Goal: Information Seeking & Learning: Find specific fact

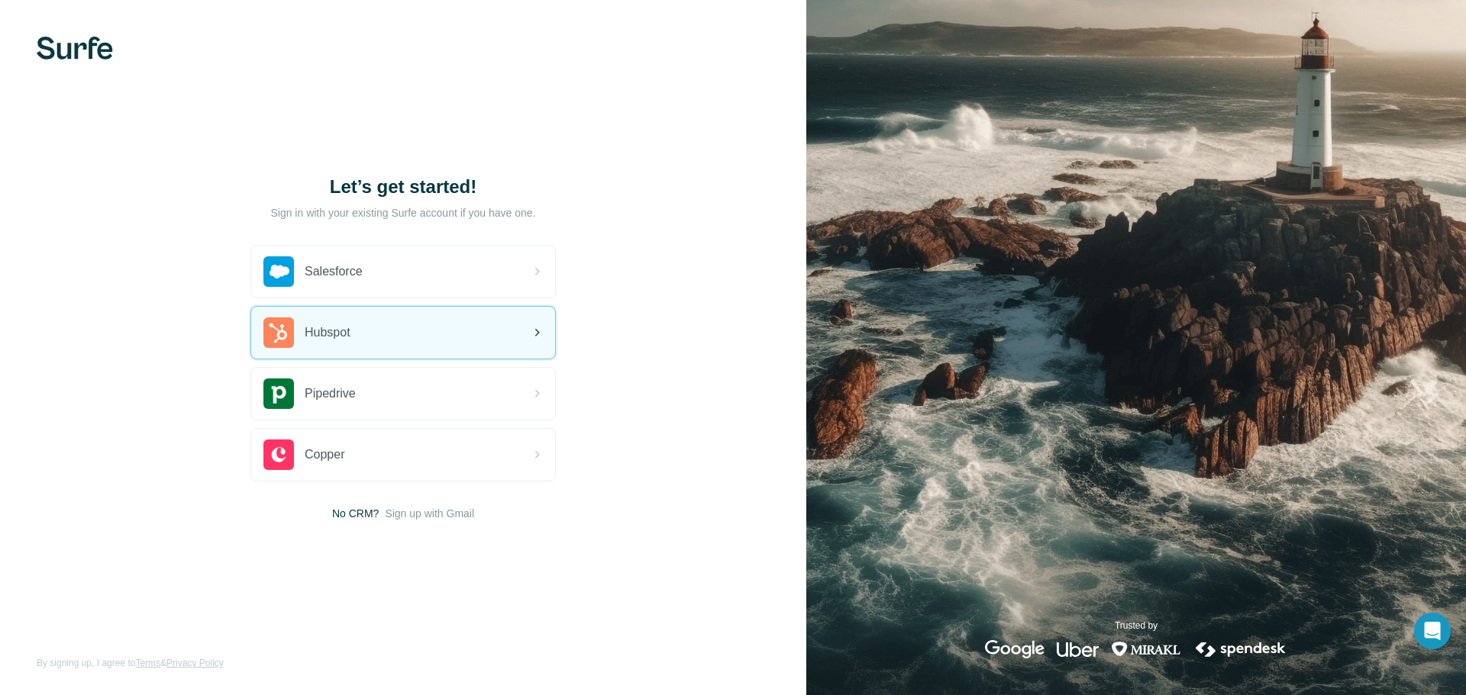
click at [342, 336] on span "Hubspot" at bounding box center [328, 333] width 46 height 18
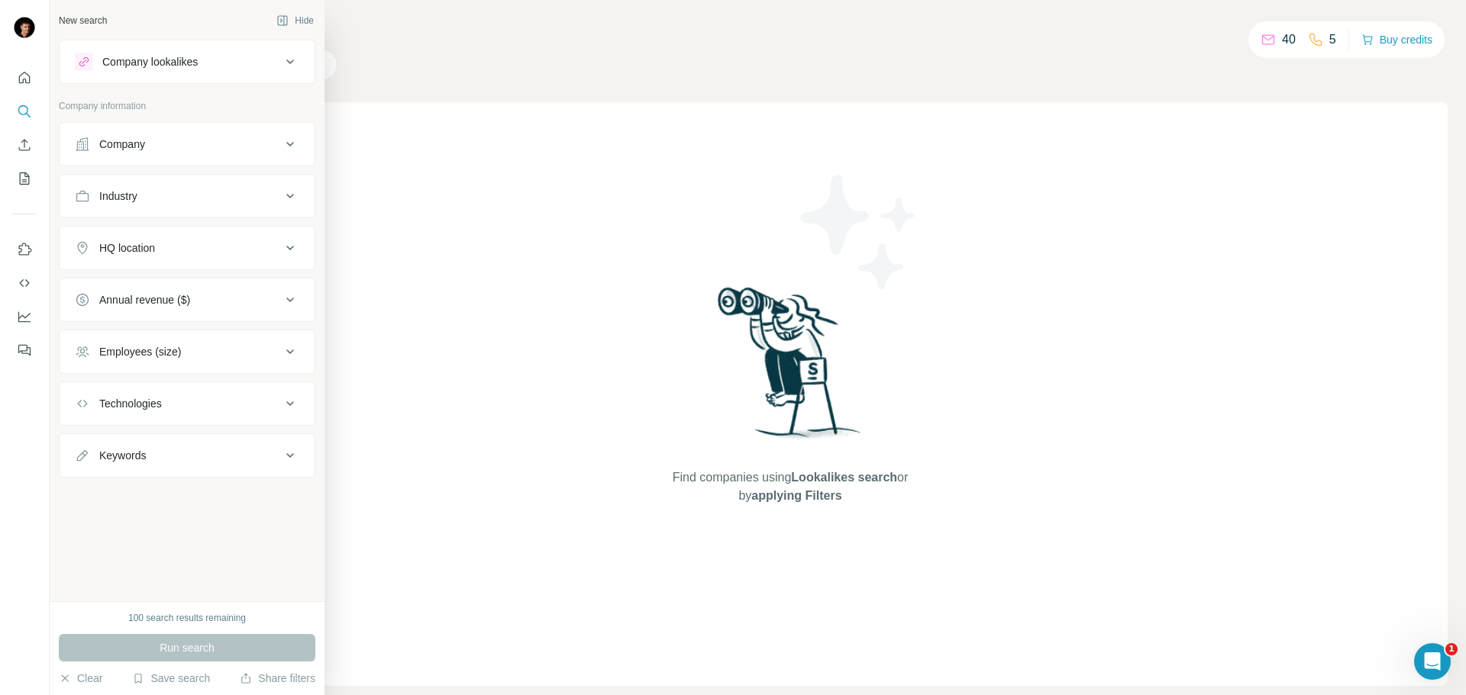
click at [92, 147] on div "Company" at bounding box center [178, 144] width 206 height 15
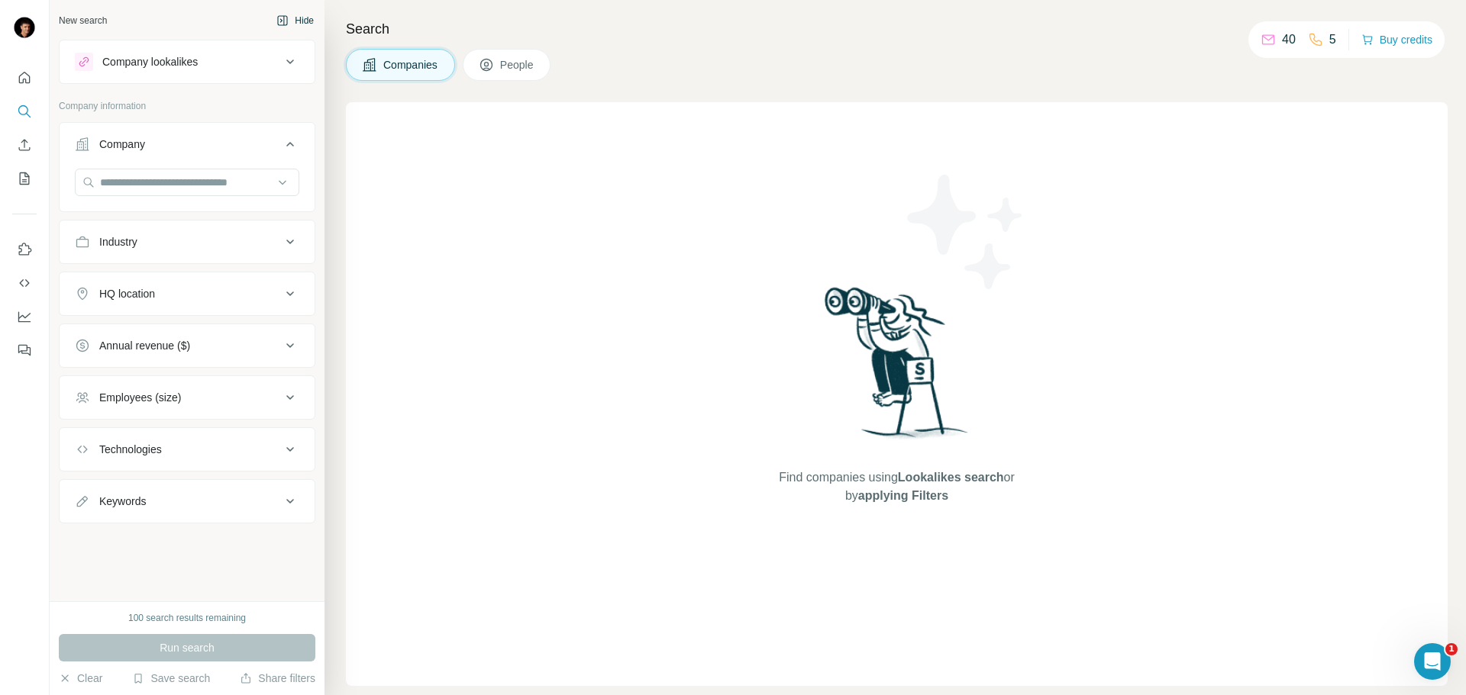
click at [296, 26] on button "Hide" at bounding box center [295, 20] width 59 height 23
click at [241, 138] on div "Company" at bounding box center [178, 144] width 206 height 15
click at [278, 147] on div "Company" at bounding box center [178, 144] width 206 height 15
click at [166, 180] on input "text" at bounding box center [187, 182] width 224 height 27
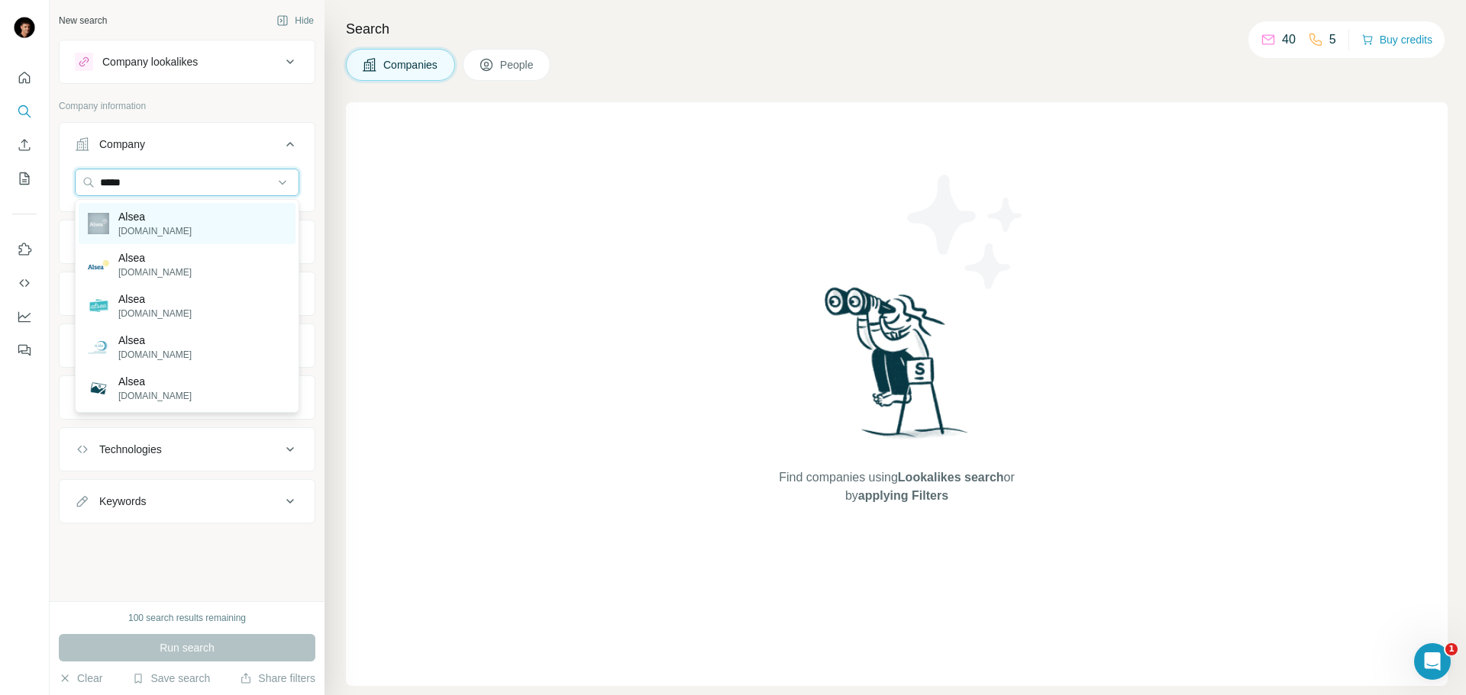
type input "*****"
click at [149, 217] on p "Alsea" at bounding box center [154, 216] width 73 height 15
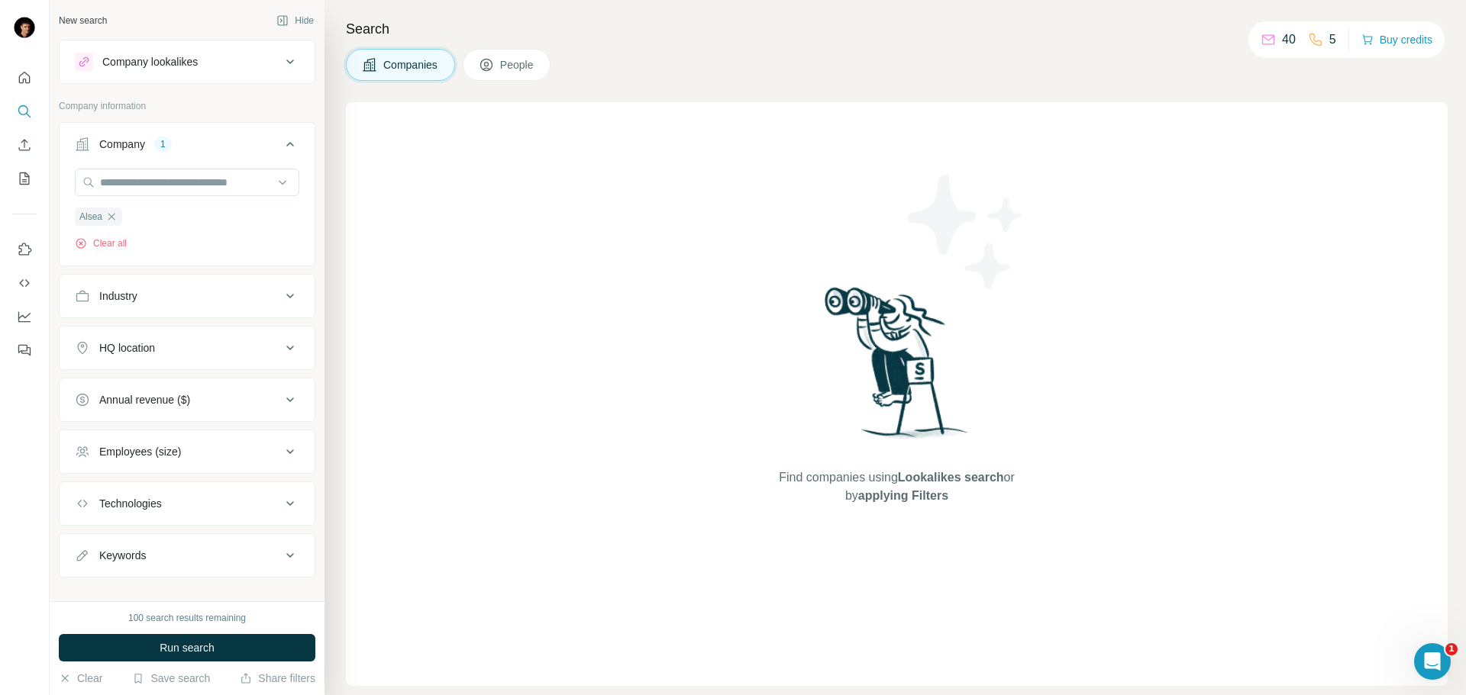
drag, startPoint x: 195, startPoint y: 643, endPoint x: 304, endPoint y: 643, distance: 109.2
click at [195, 643] on span "Run search" at bounding box center [187, 647] width 55 height 15
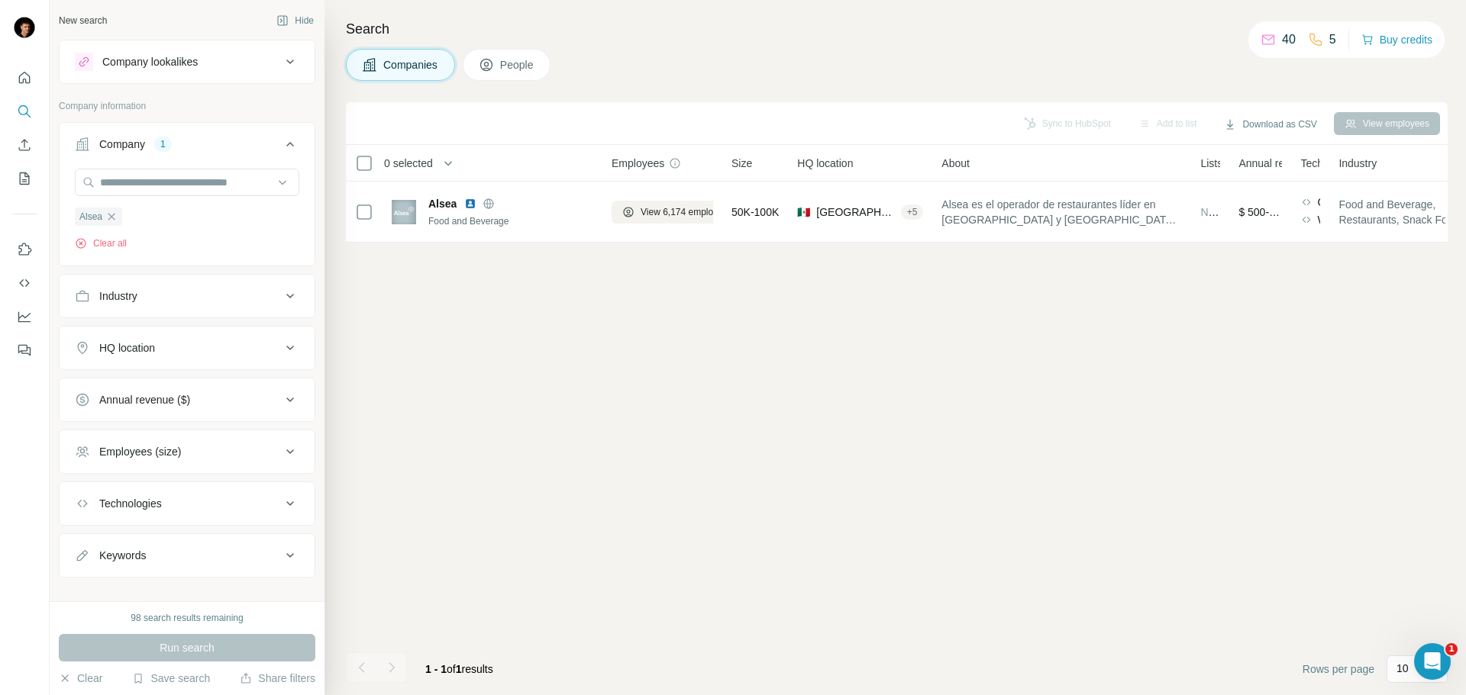
click at [521, 66] on span "People" at bounding box center [517, 64] width 35 height 15
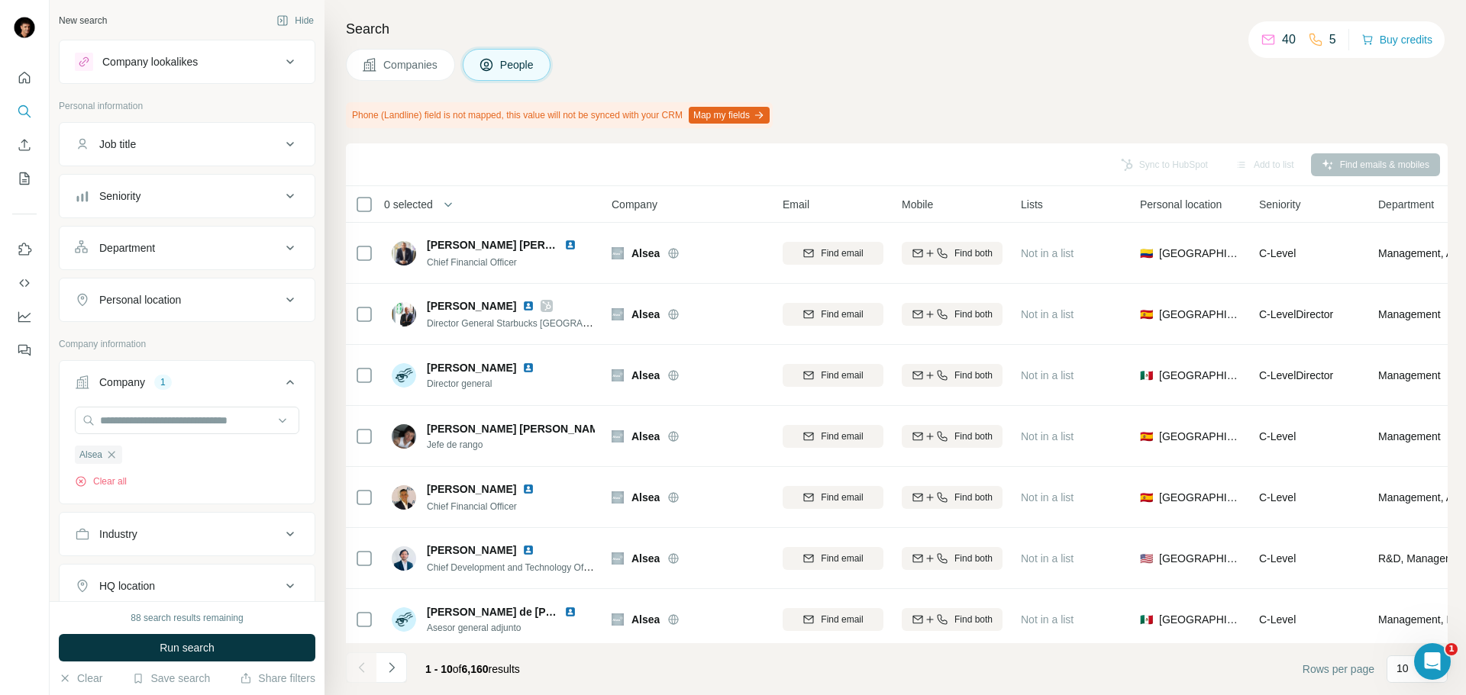
click at [281, 66] on icon at bounding box center [290, 62] width 18 height 18
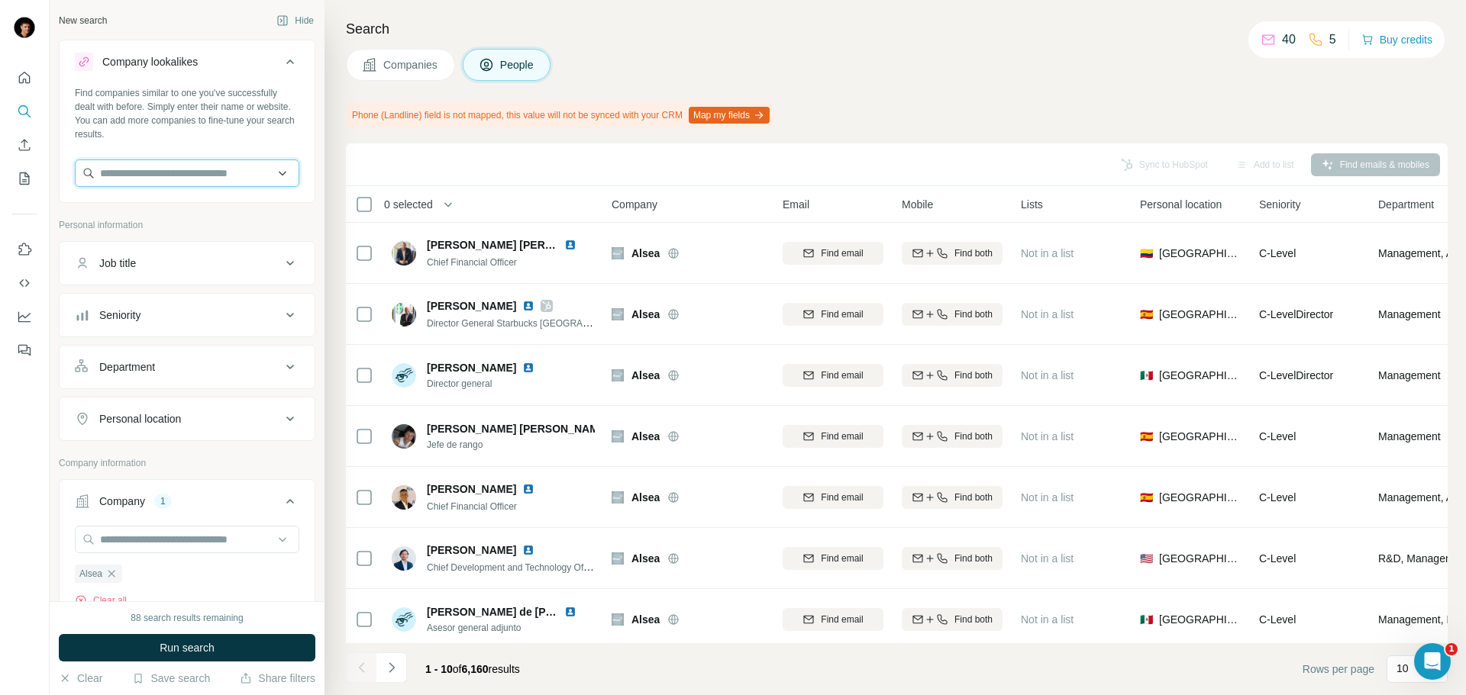
click at [273, 175] on input "text" at bounding box center [187, 173] width 224 height 27
click at [612, 27] on h4 "Search" at bounding box center [896, 28] width 1101 height 21
click at [175, 420] on div "Personal location" at bounding box center [140, 418] width 82 height 15
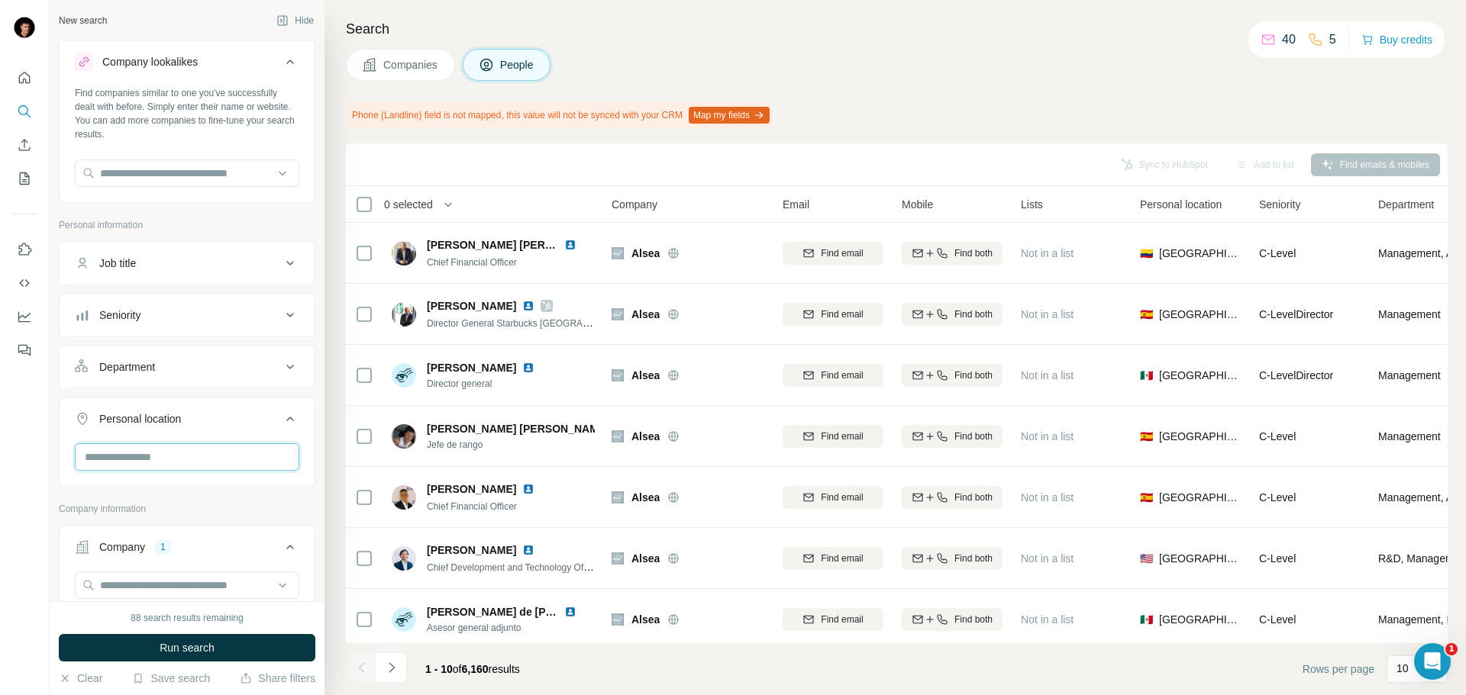
click at [173, 452] on input "text" at bounding box center [187, 456] width 224 height 27
type input "*"
type input "***"
drag, startPoint x: 179, startPoint y: 650, endPoint x: 295, endPoint y: 652, distance: 116.8
click at [180, 650] on span "Run search" at bounding box center [187, 647] width 55 height 15
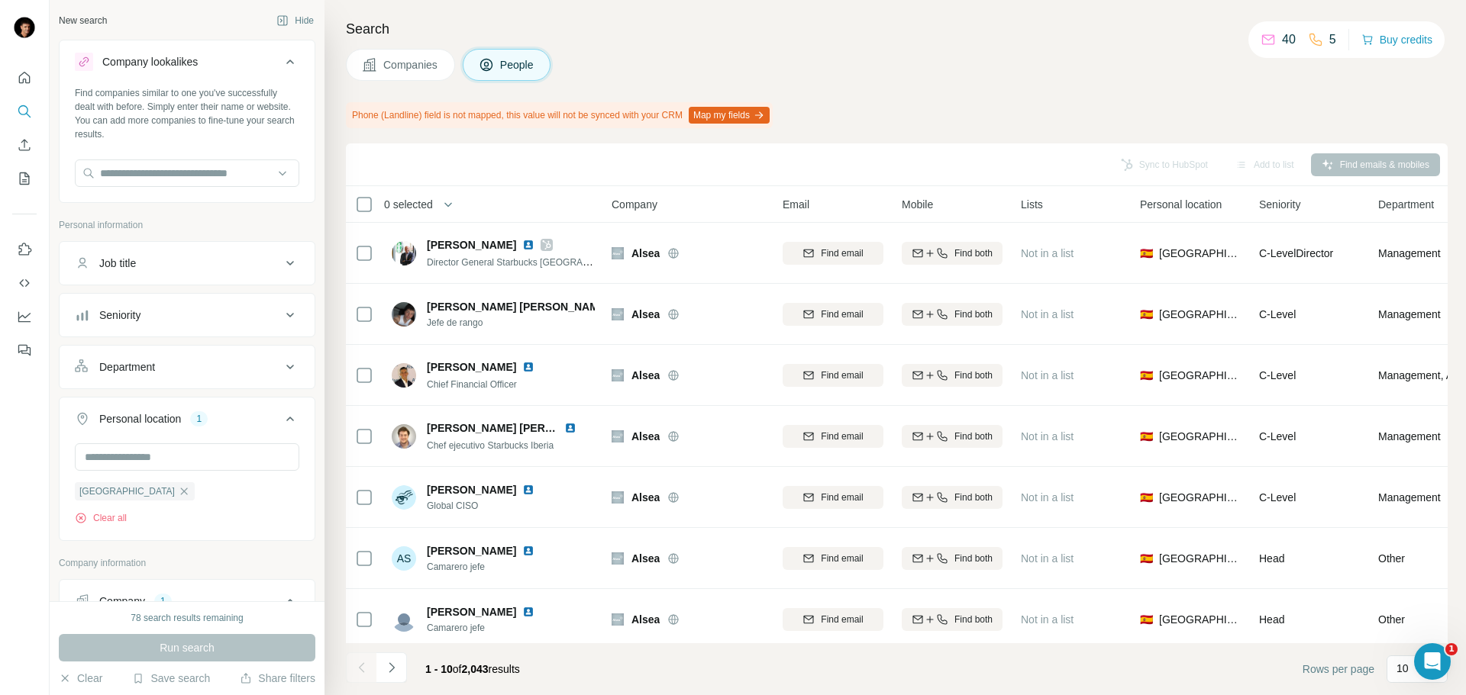
click at [285, 260] on icon at bounding box center [290, 263] width 18 height 18
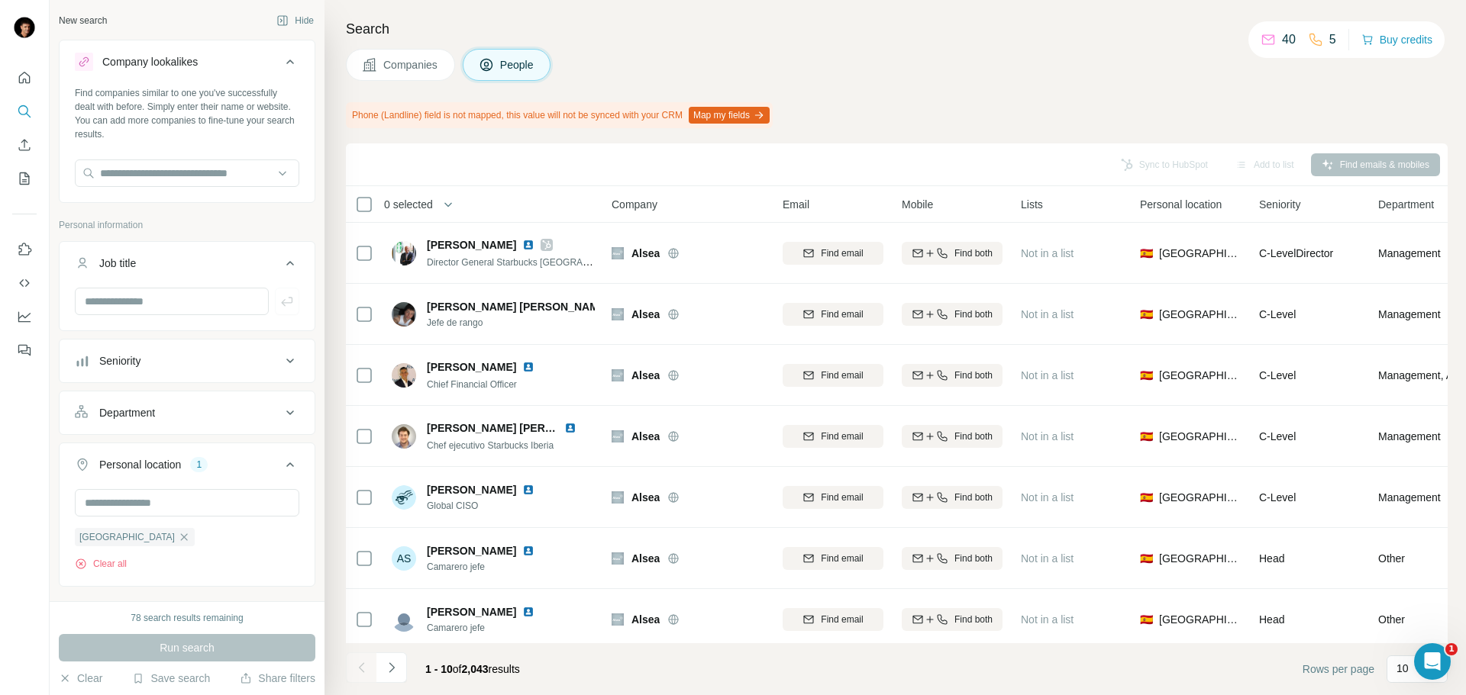
click at [286, 261] on icon at bounding box center [290, 263] width 18 height 18
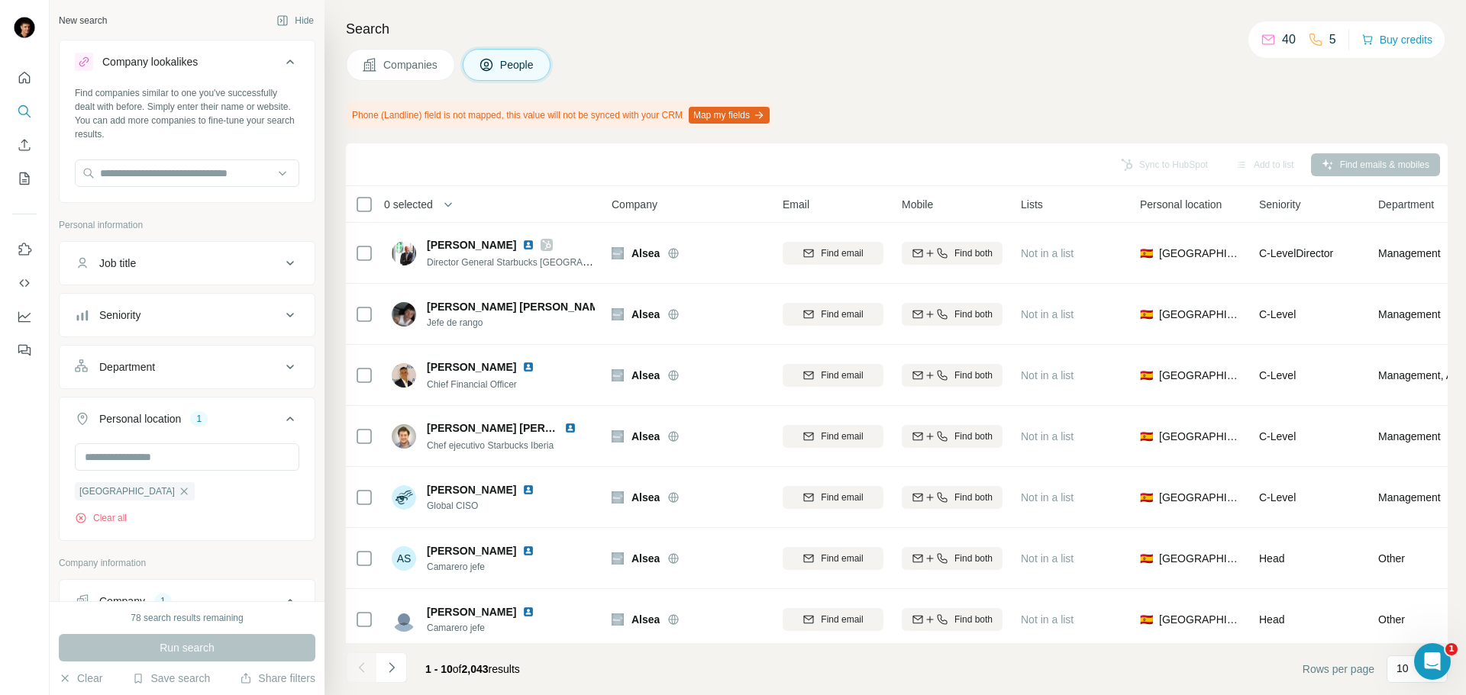
drag, startPoint x: 286, startPoint y: 261, endPoint x: 714, endPoint y: 43, distance: 480.7
click at [712, 43] on div "Search Companies People Phone (Landline) field is not mapped, this value will n…" at bounding box center [894, 347] width 1141 height 695
drag, startPoint x: 208, startPoint y: 368, endPoint x: 212, endPoint y: 382, distance: 14.5
click at [208, 369] on div "Department" at bounding box center [178, 367] width 206 height 15
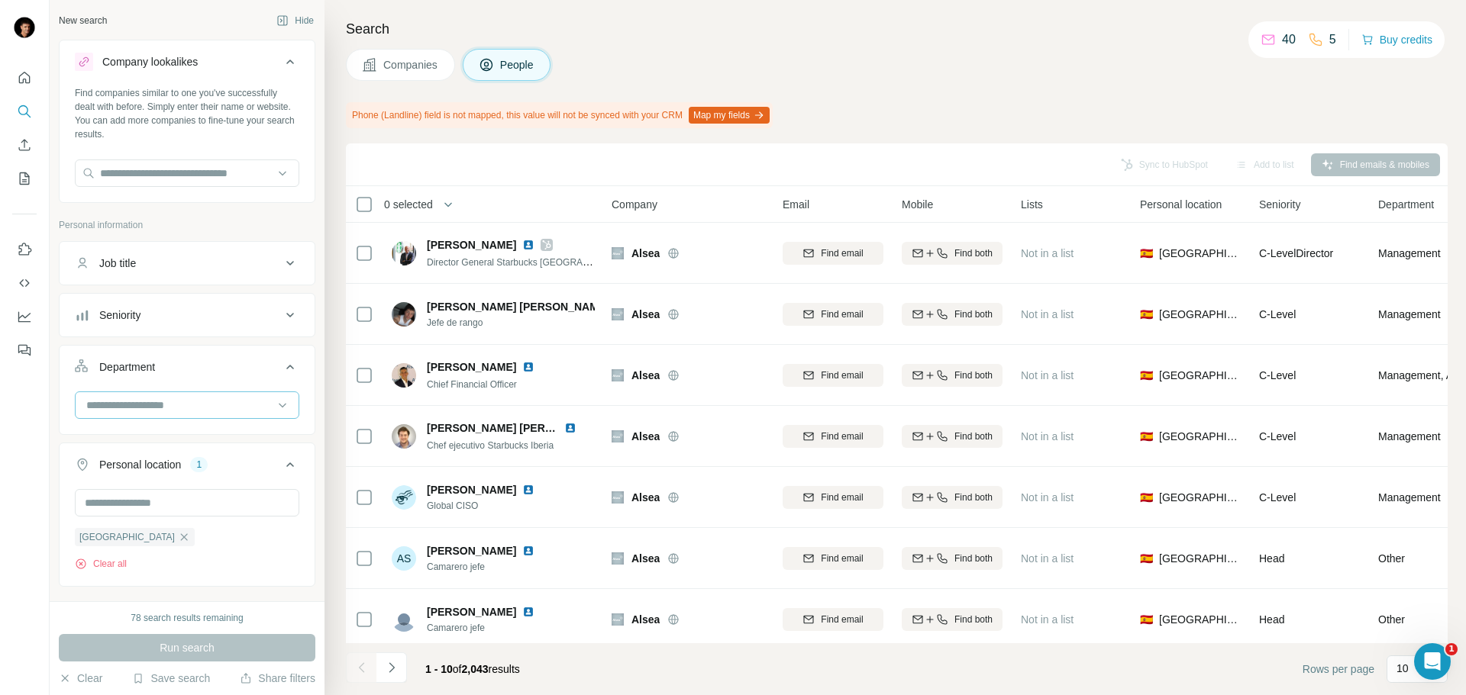
click at [175, 406] on input at bounding box center [179, 405] width 189 height 17
click at [156, 401] on input at bounding box center [179, 405] width 189 height 17
click at [161, 404] on input at bounding box center [179, 405] width 189 height 17
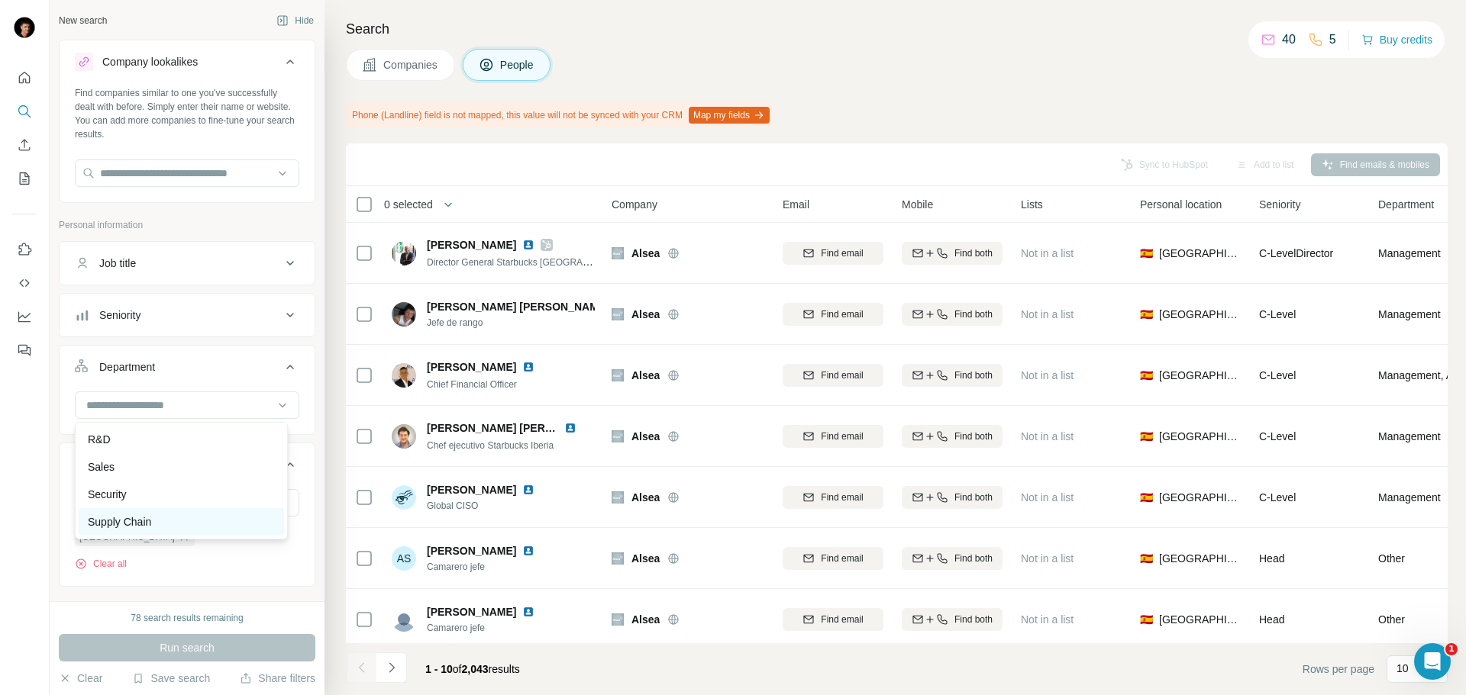
click at [150, 515] on p "Supply Chain" at bounding box center [119, 521] width 63 height 15
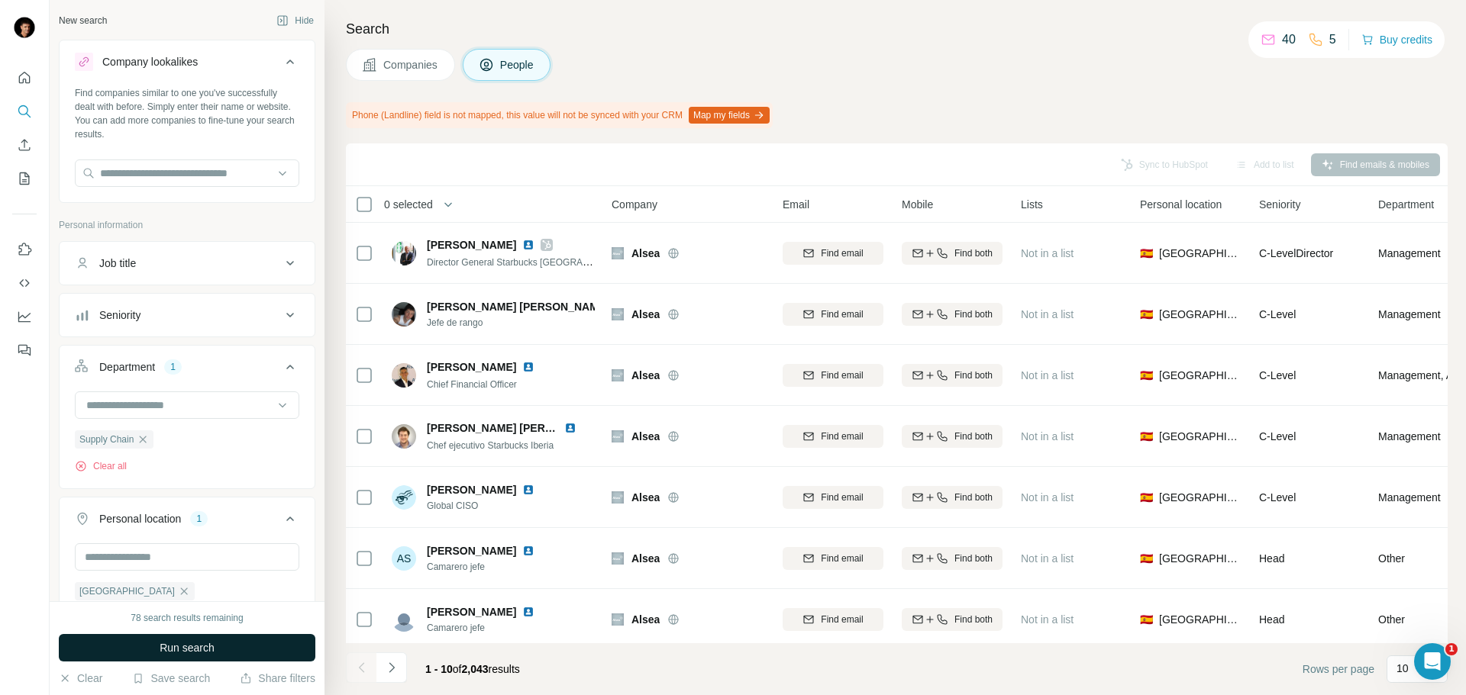
click at [156, 654] on button "Run search" at bounding box center [187, 647] width 256 height 27
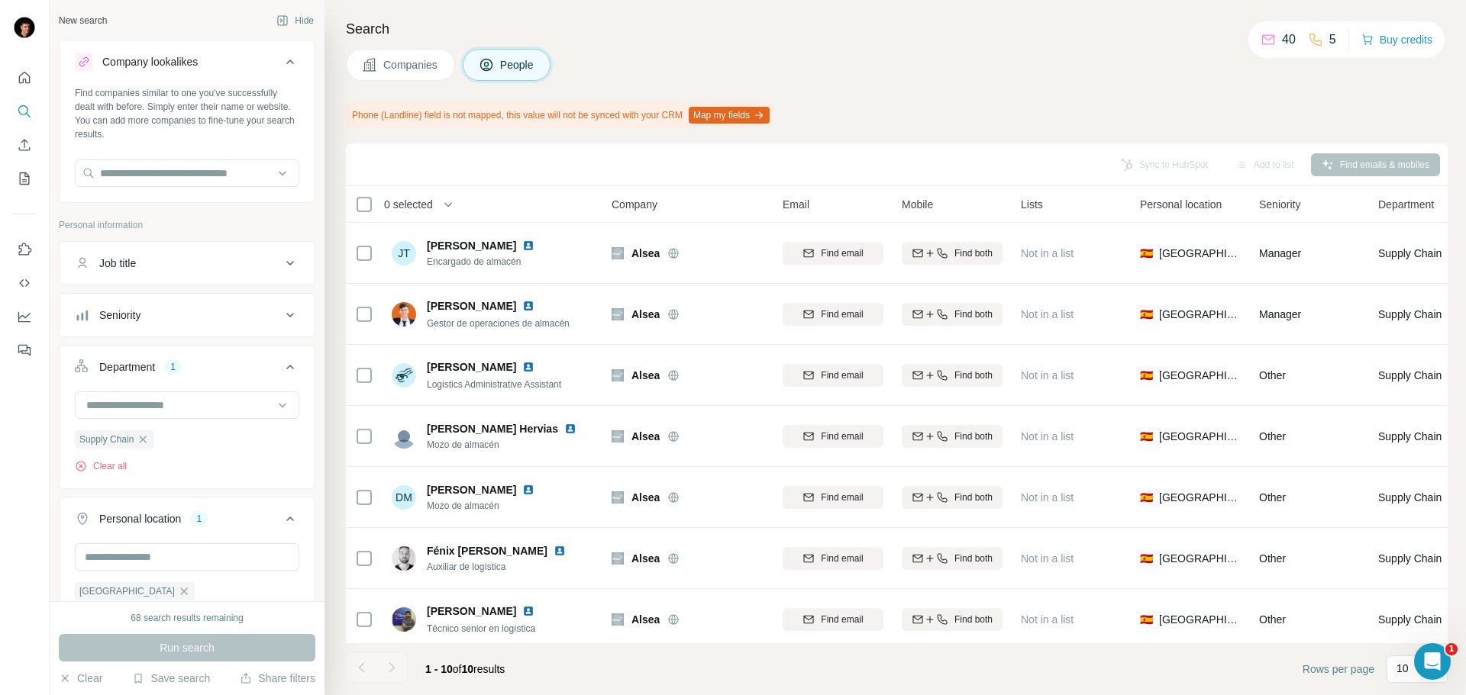
click at [149, 437] on icon "button" at bounding box center [143, 440] width 12 height 12
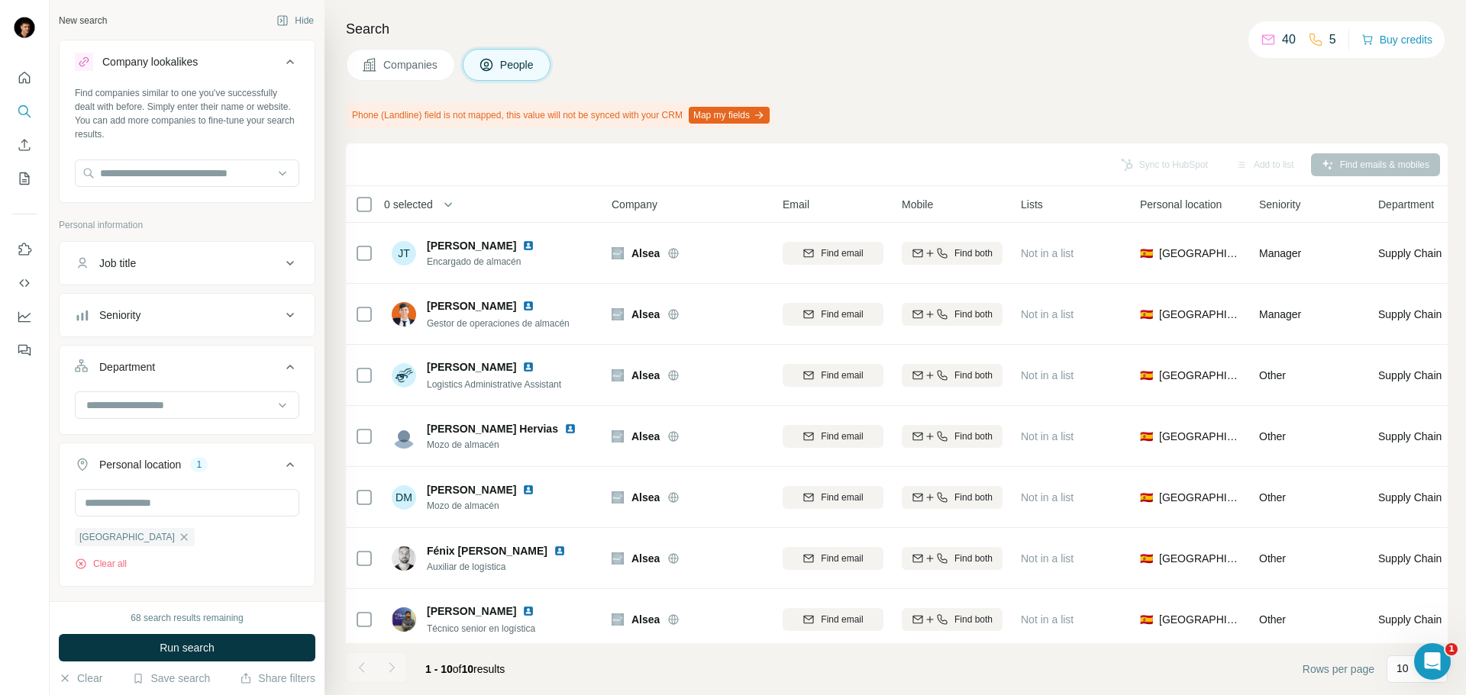
scroll to position [229, 0]
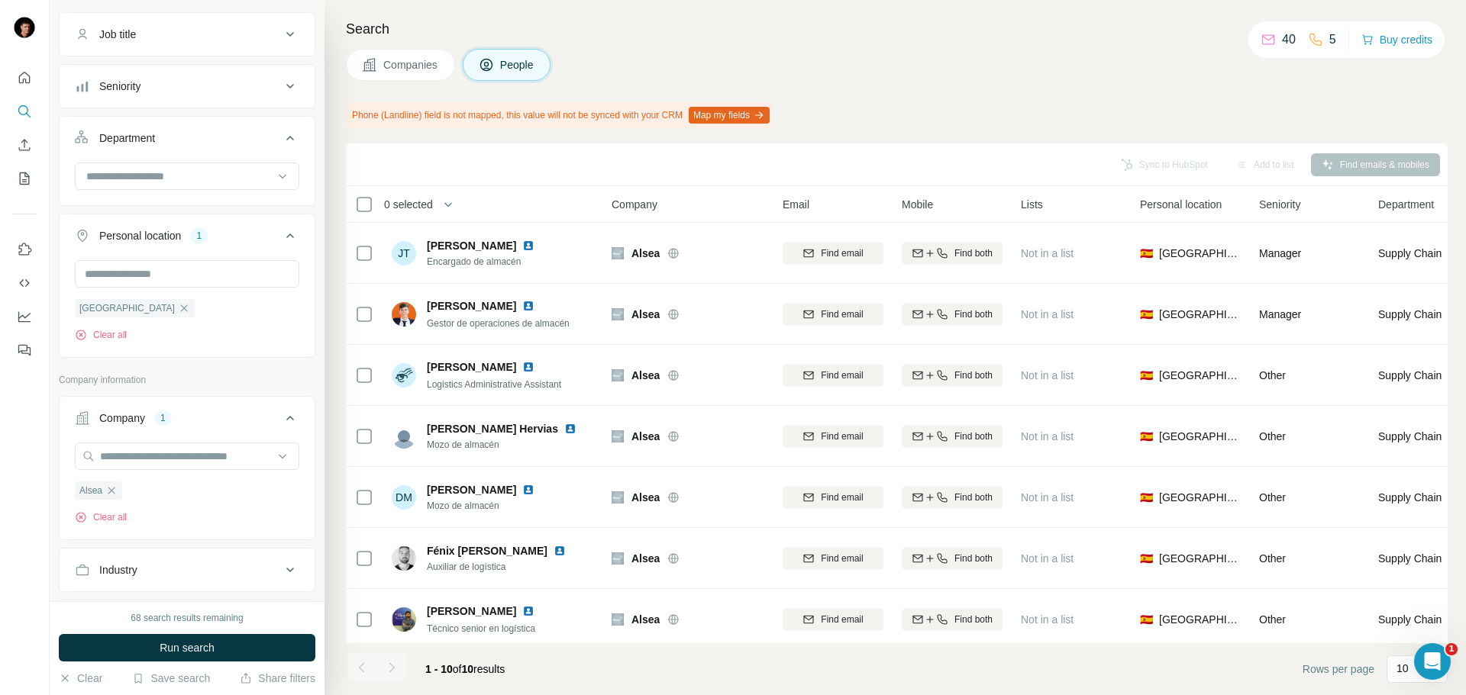
click at [168, 353] on div "Spain Clear all" at bounding box center [187, 307] width 255 height 94
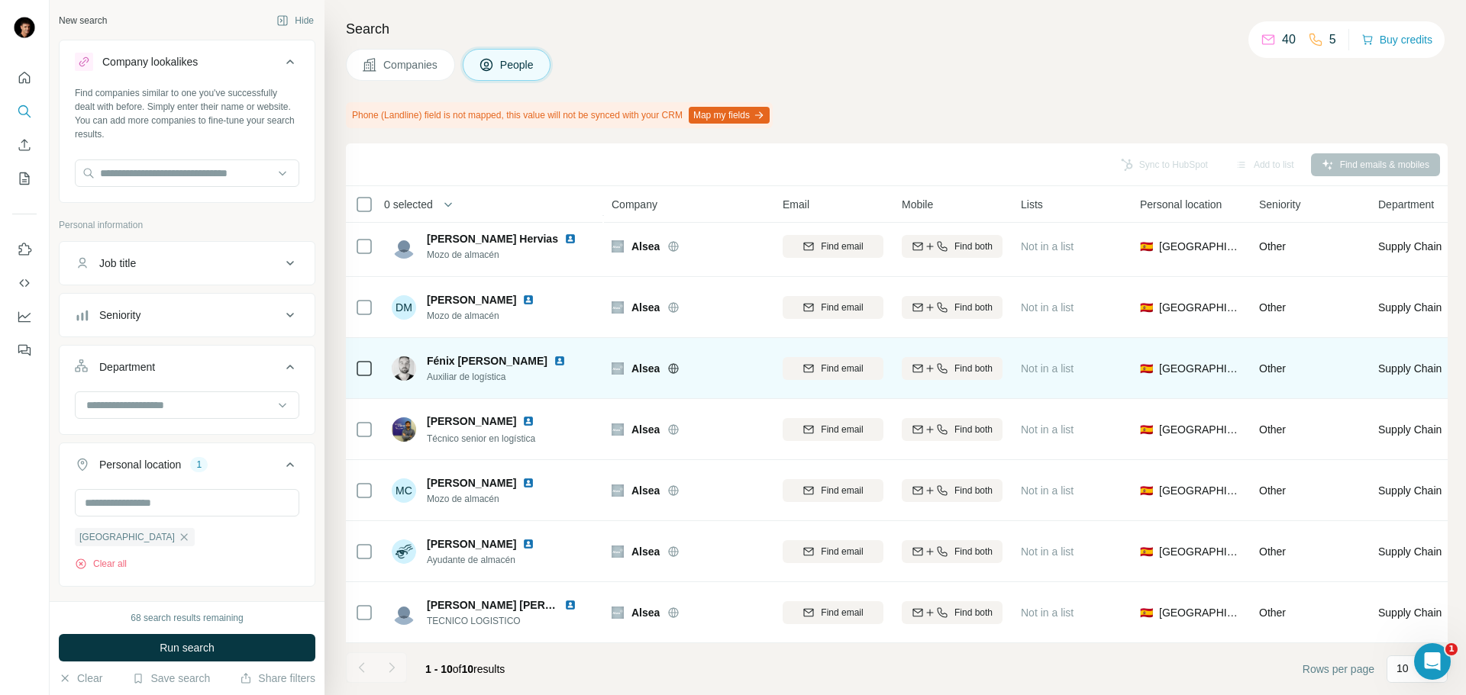
scroll to position [0, 0]
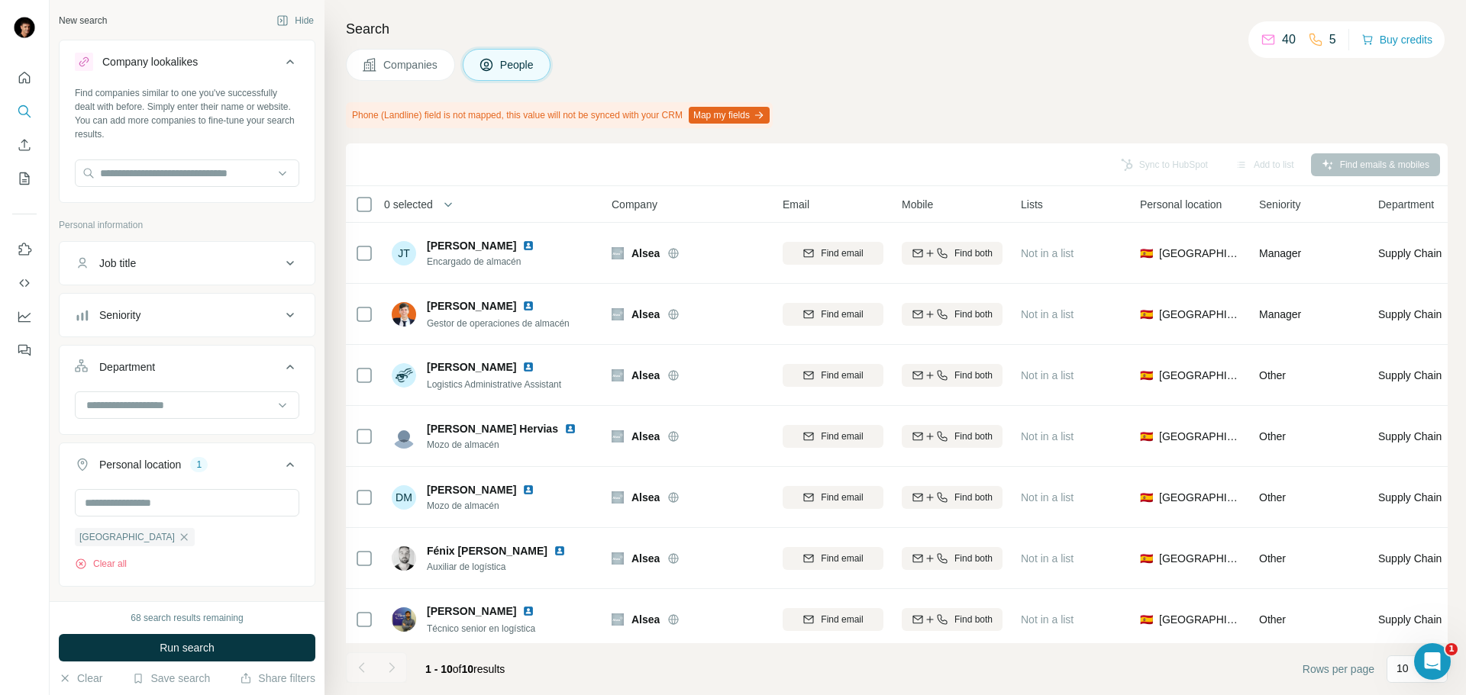
drag, startPoint x: 224, startPoint y: 663, endPoint x: 249, endPoint y: 666, distance: 25.4
click at [224, 663] on div "68 search results remaining Run search Clear Save search Share filters" at bounding box center [187, 648] width 275 height 94
click at [307, 665] on div "68 search results remaining Run search Clear Save search Share filters" at bounding box center [187, 648] width 275 height 94
click at [286, 656] on button "Run search" at bounding box center [187, 647] width 256 height 27
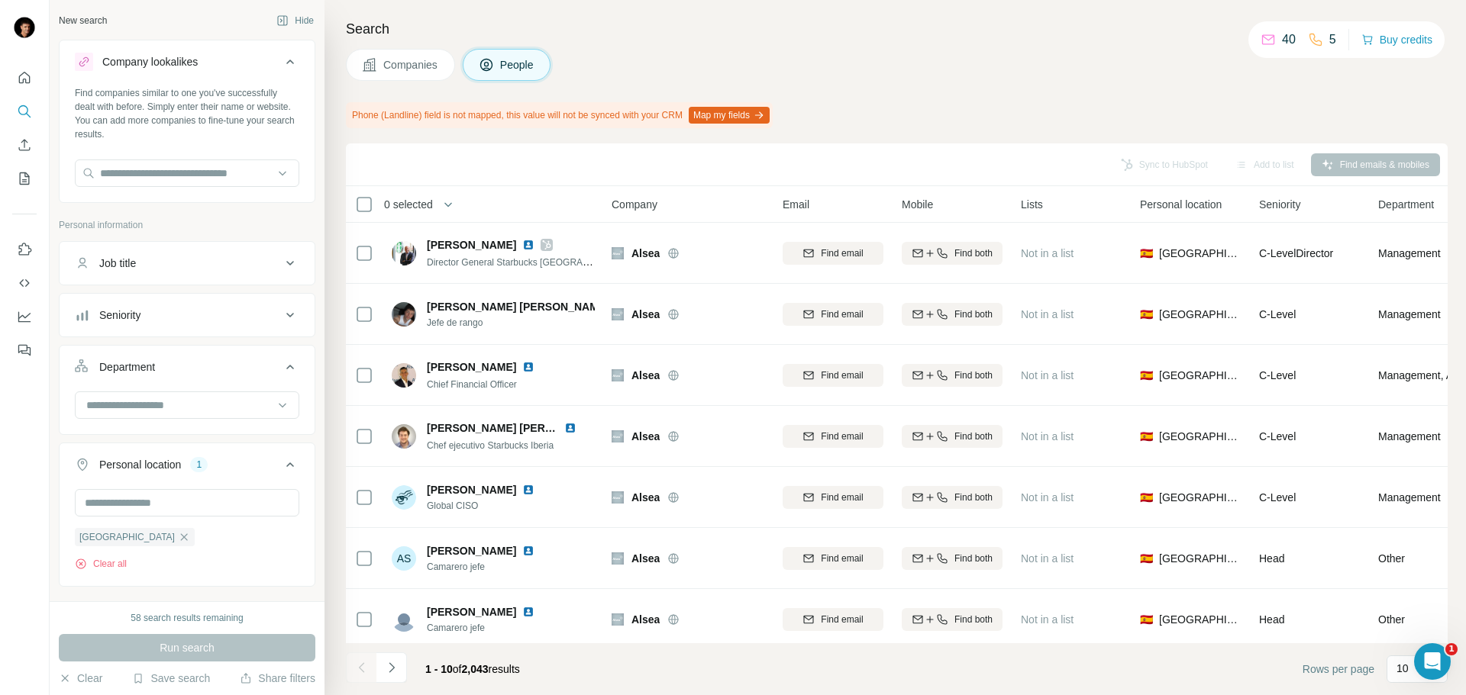
drag, startPoint x: 766, startPoint y: 24, endPoint x: 766, endPoint y: 2, distance: 22.1
click at [768, 24] on h4 "Search" at bounding box center [896, 28] width 1101 height 21
